Goal: Find contact information: Find contact information

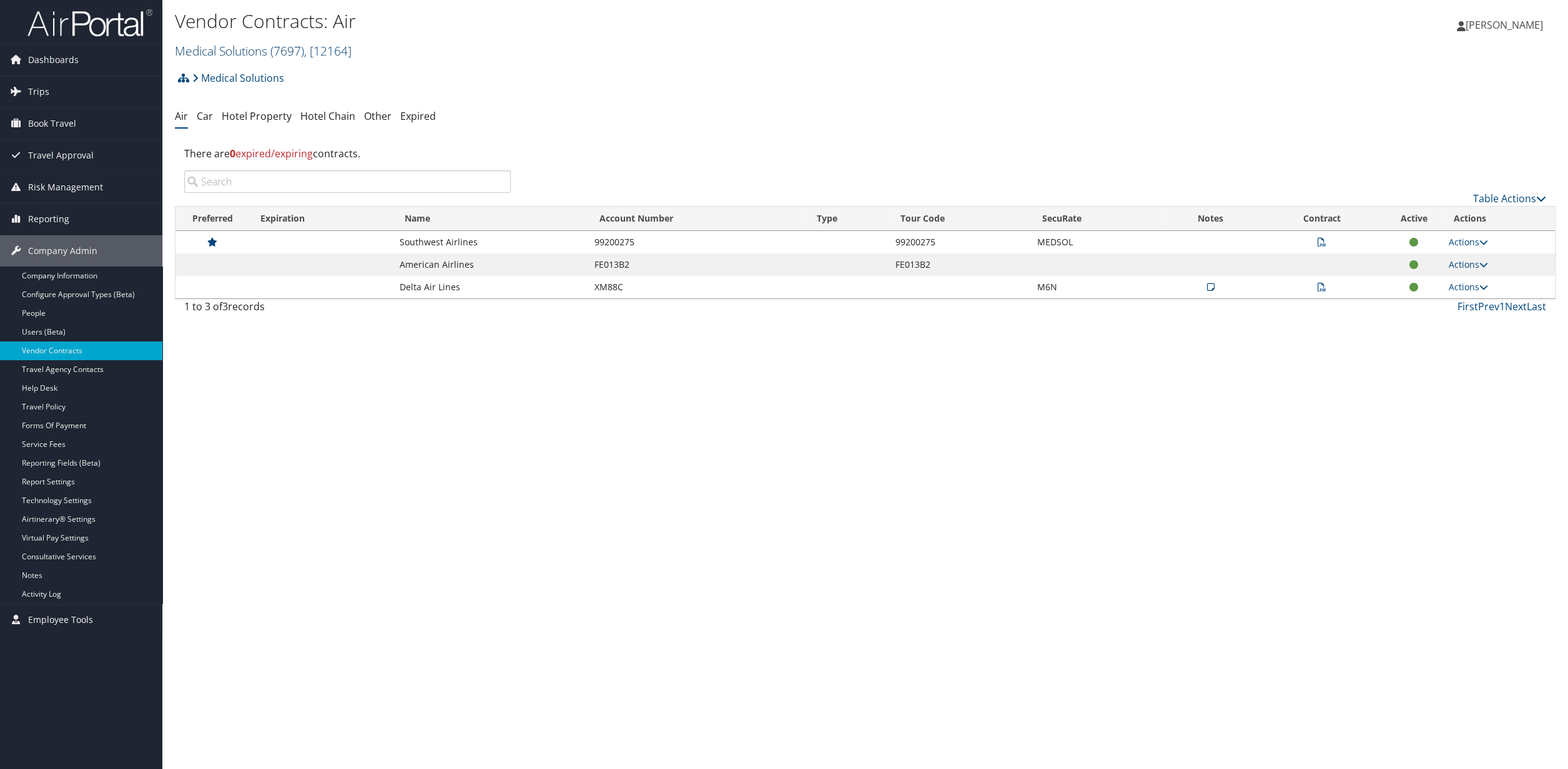
click at [281, 50] on span "( 7697 )" at bounding box center [288, 51] width 34 height 17
click at [238, 77] on input "search" at bounding box center [257, 74] width 164 height 23
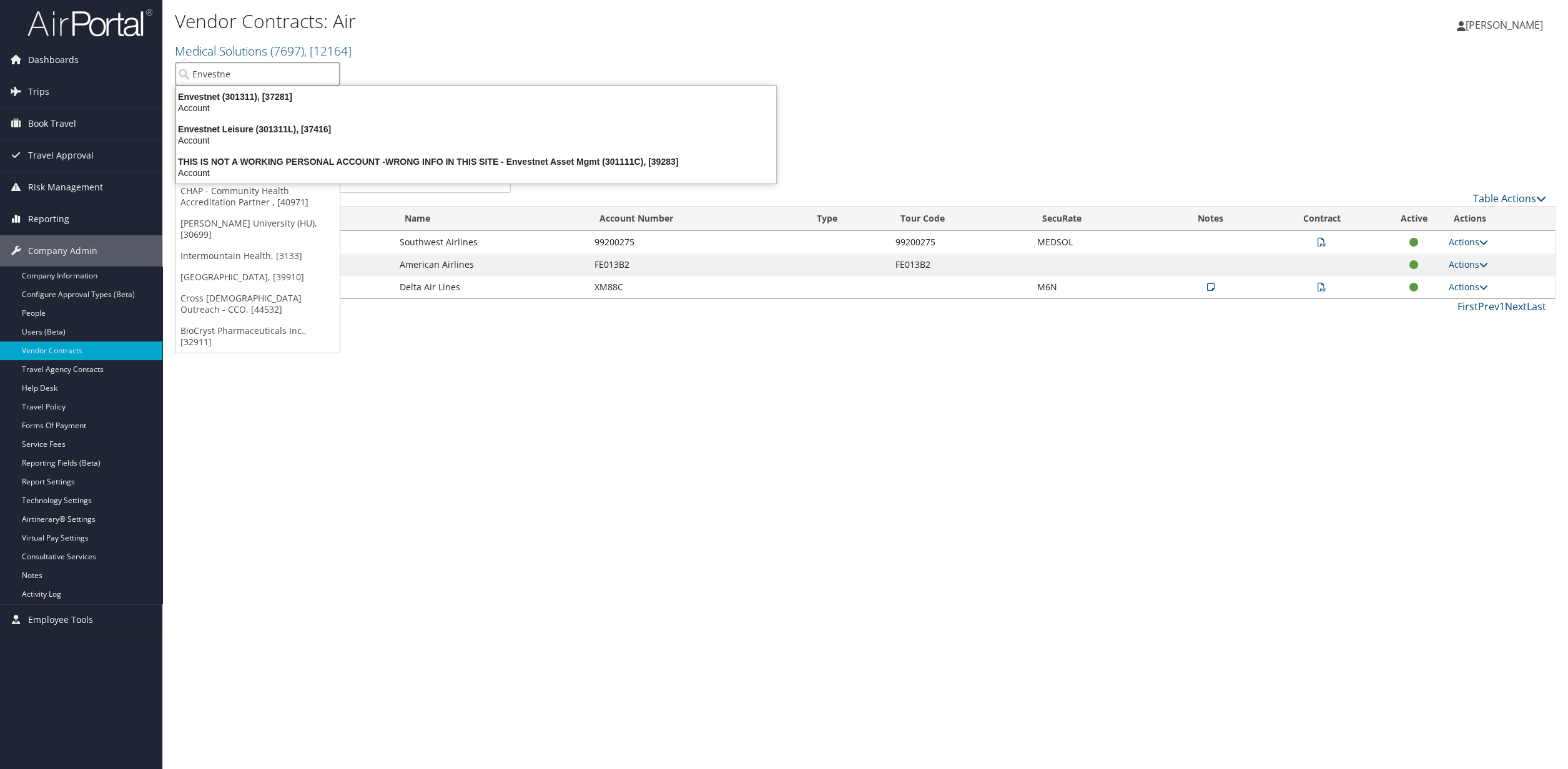
type input "Envestnet"
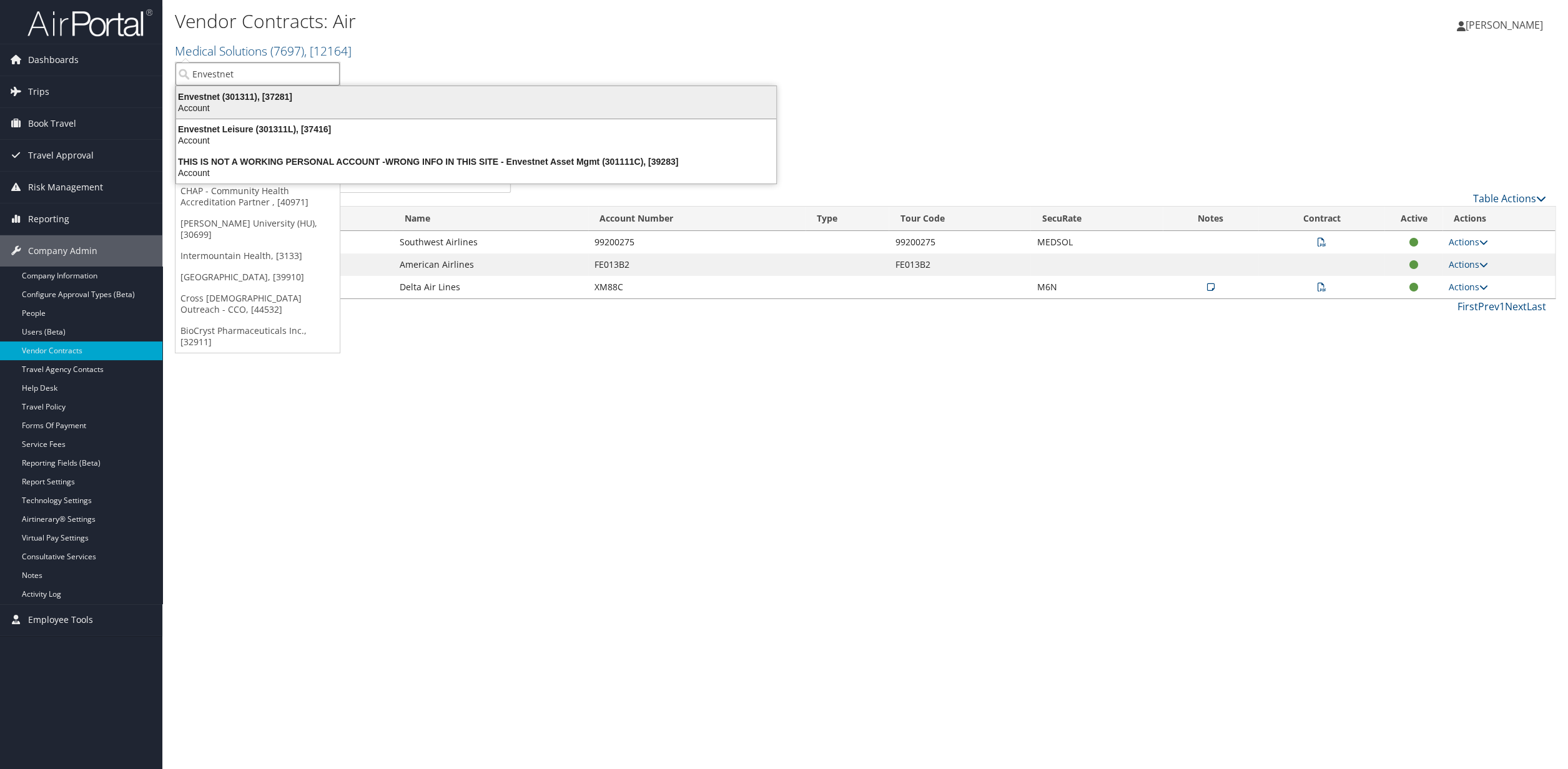
click at [231, 107] on div "Account" at bounding box center [475, 108] width 615 height 11
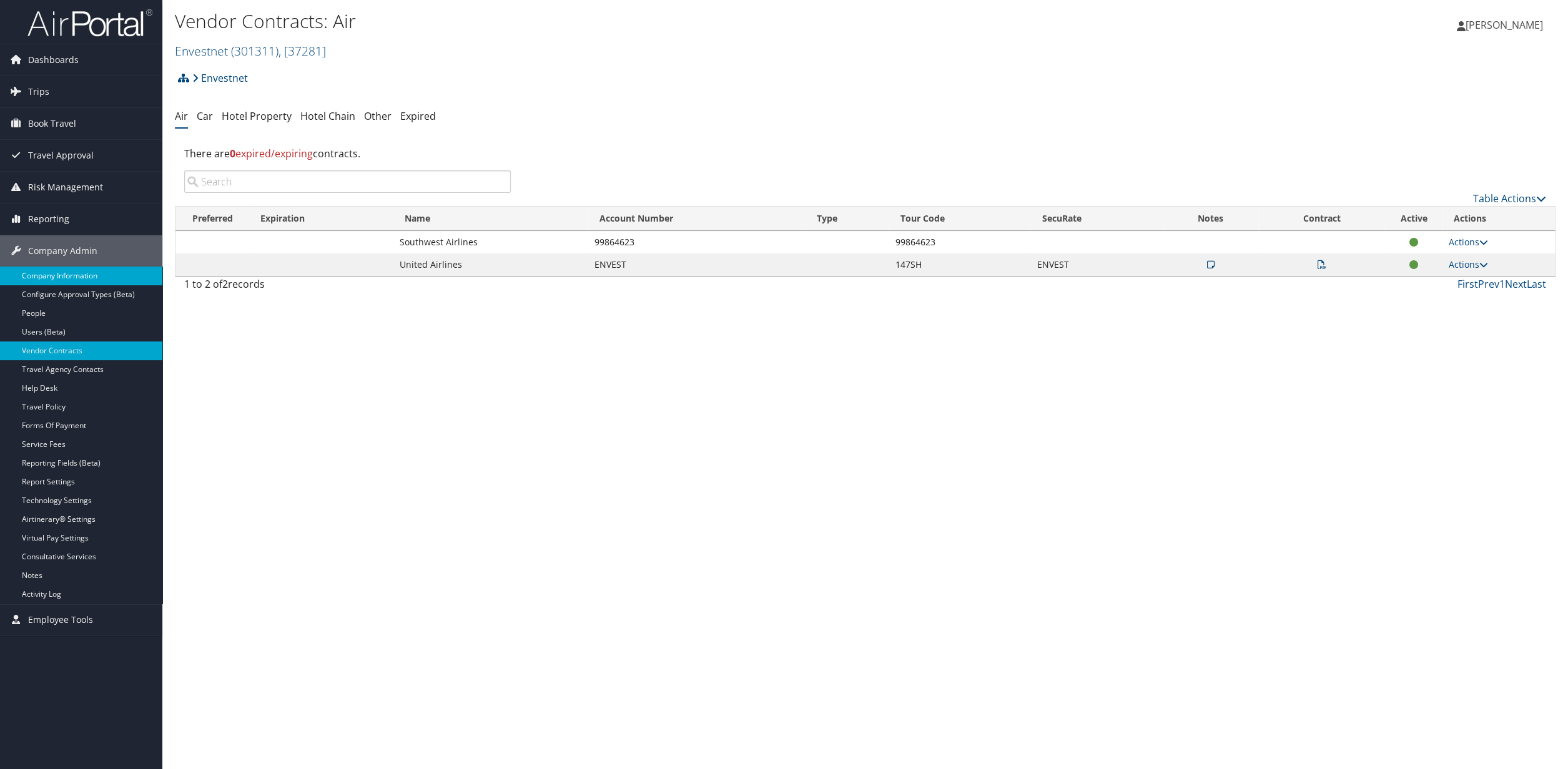
click at [58, 273] on link "Company Information" at bounding box center [81, 275] width 163 height 19
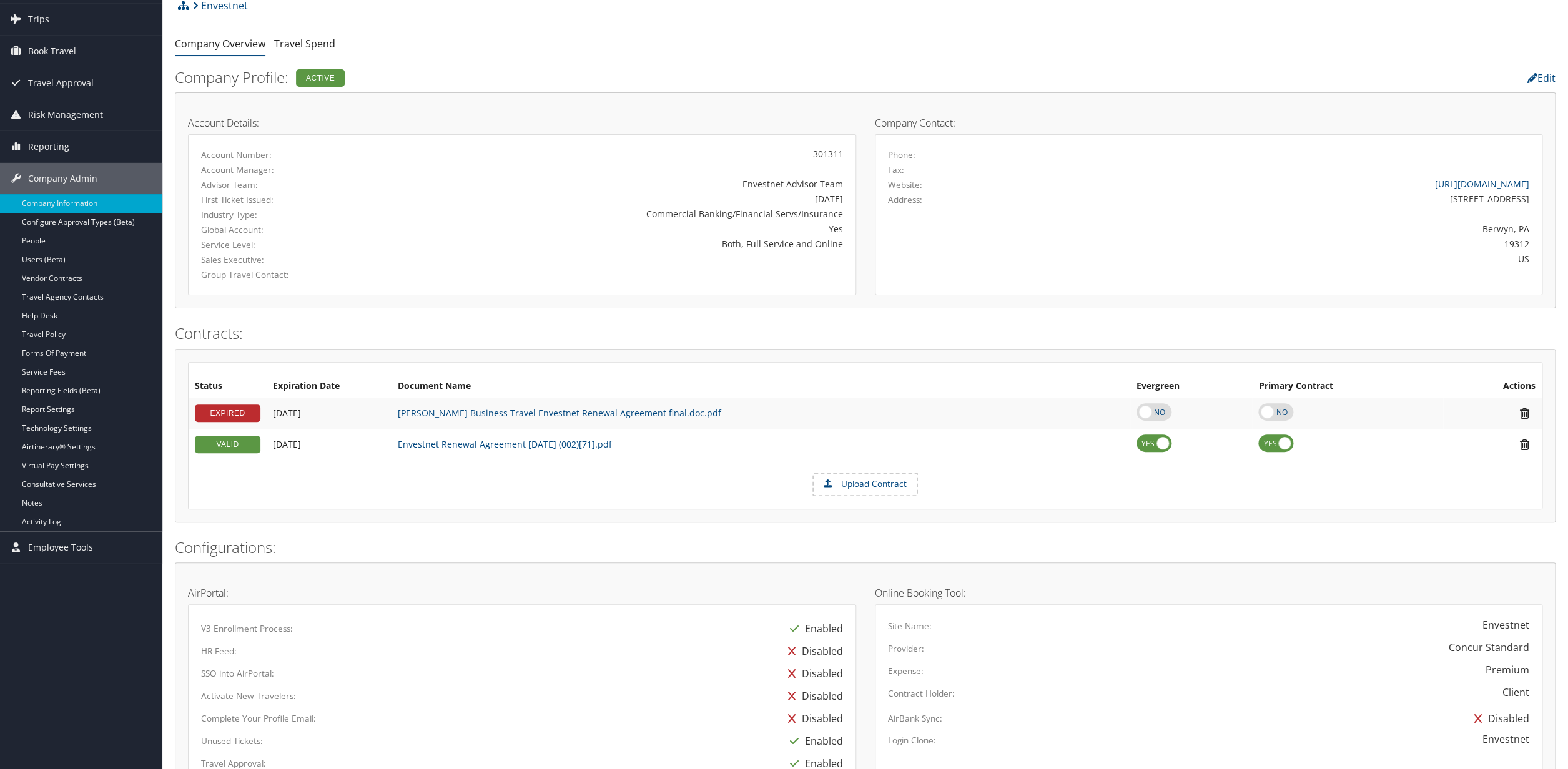
scroll to position [72, 0]
click at [60, 299] on link "Travel Agency Contacts" at bounding box center [81, 297] width 163 height 19
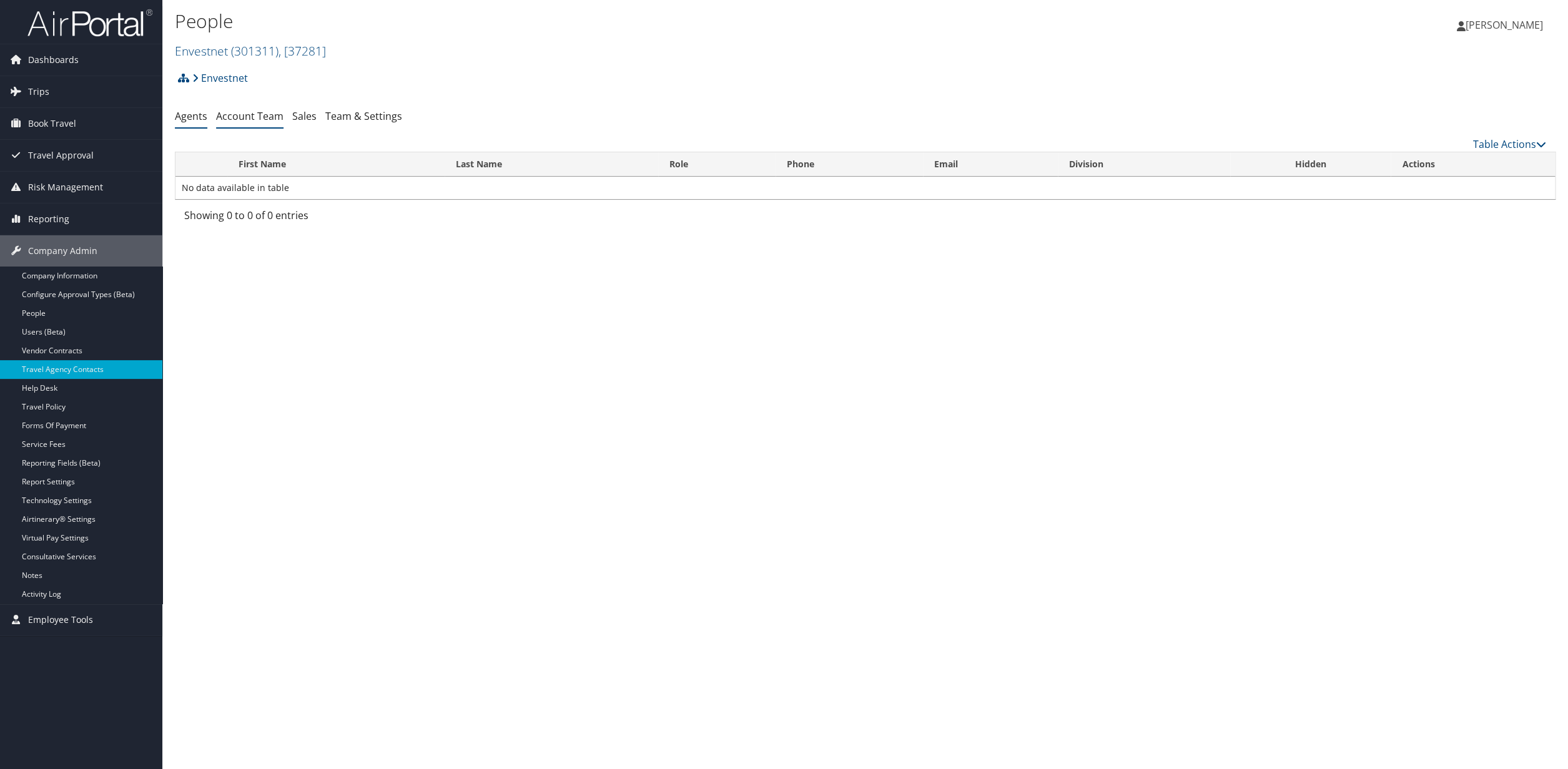
click at [256, 112] on link "Account Team" at bounding box center [250, 116] width 67 height 14
